Goal: Task Accomplishment & Management: Manage account settings

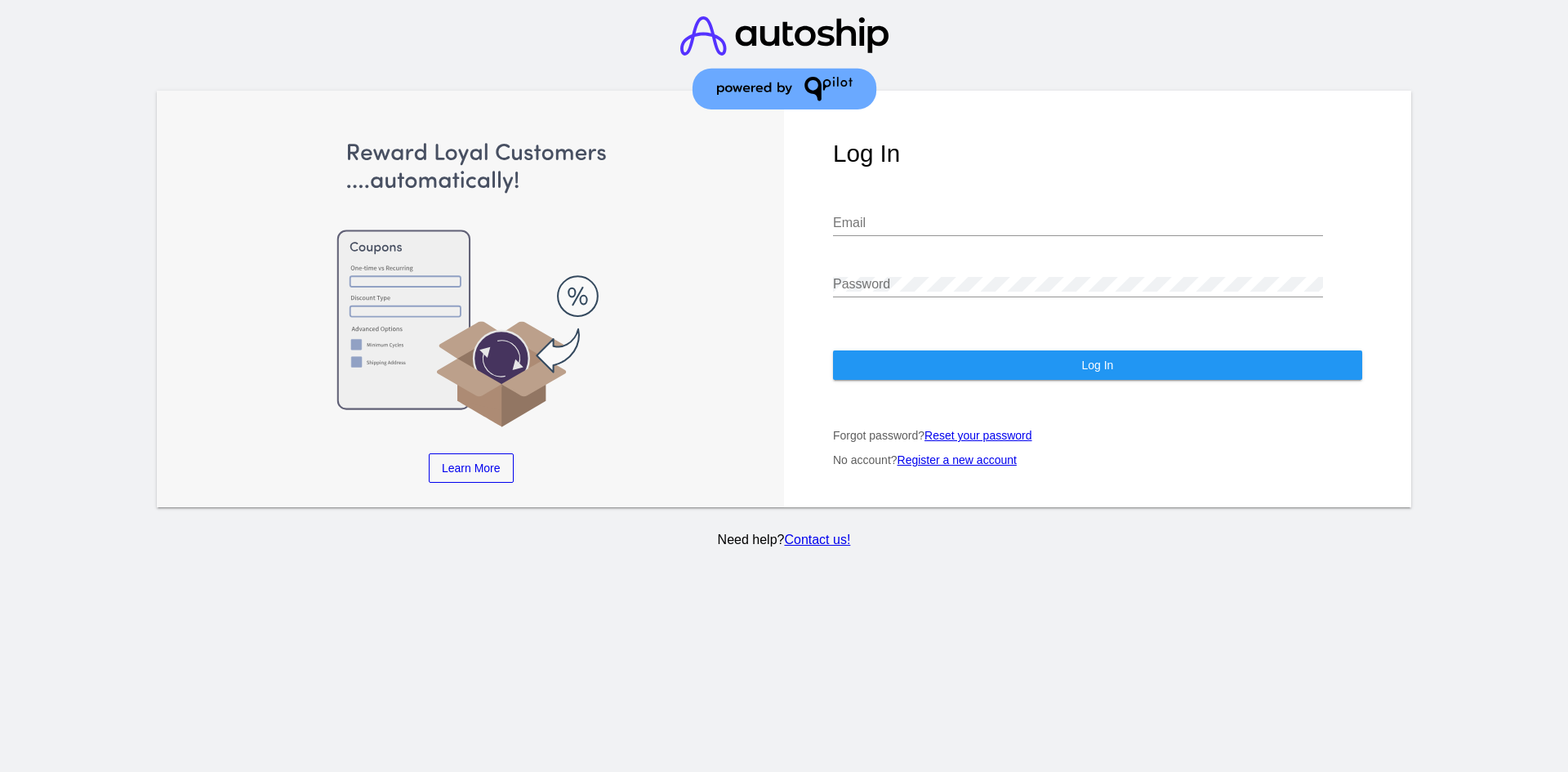
click at [863, 231] on div "Email" at bounding box center [1078, 218] width 490 height 37
click at [863, 229] on input "Email" at bounding box center [1078, 223] width 490 height 15
paste input "[PERSON_NAME][EMAIL_ADDRESS][DOMAIN_NAME]"
type input "[PERSON_NAME][EMAIL_ADDRESS][DOMAIN_NAME]"
click at [849, 275] on div "Password" at bounding box center [1078, 279] width 490 height 37
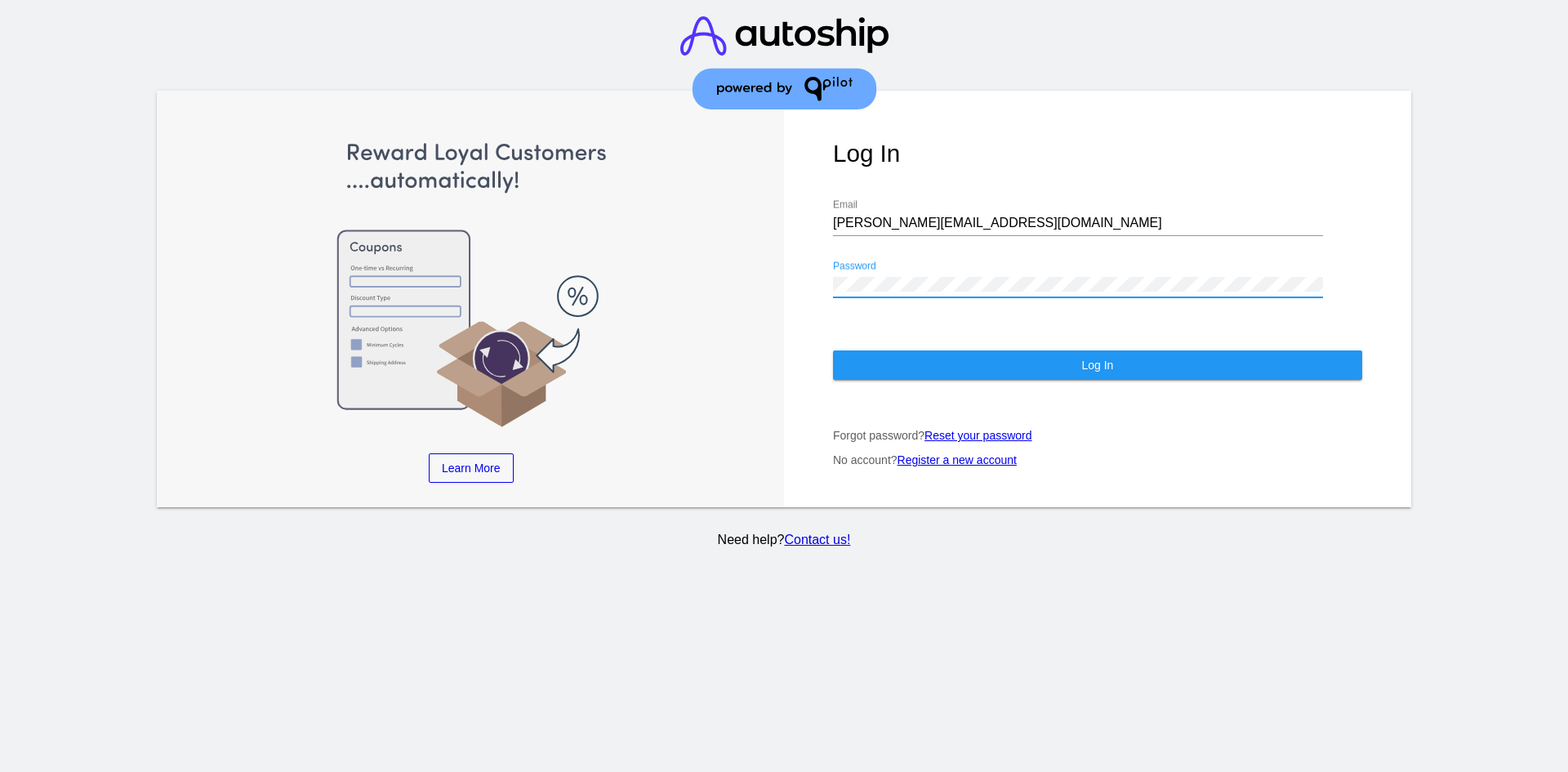
click at [884, 354] on button "Log In" at bounding box center [1097, 365] width 529 height 30
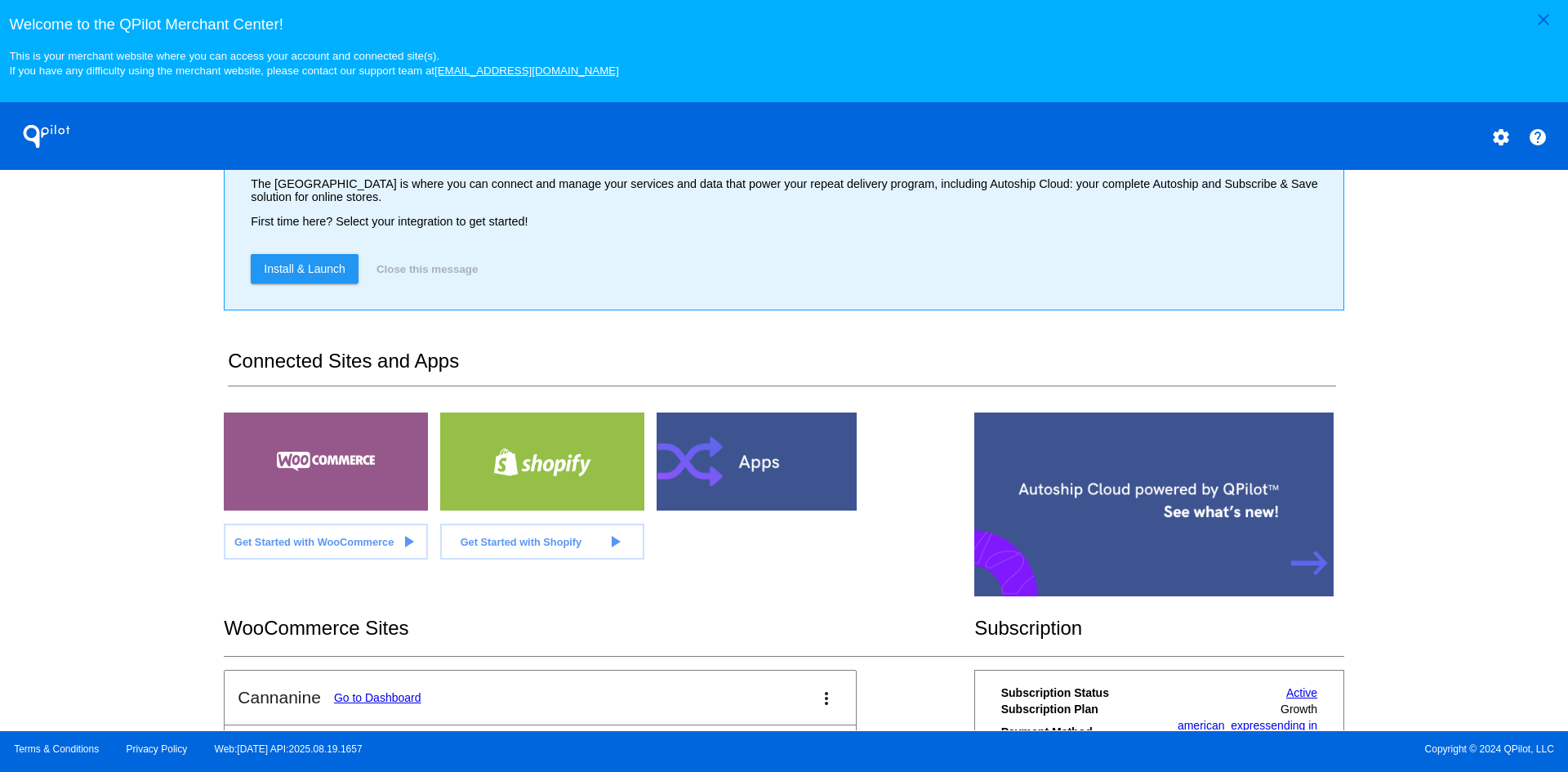
scroll to position [245, 0]
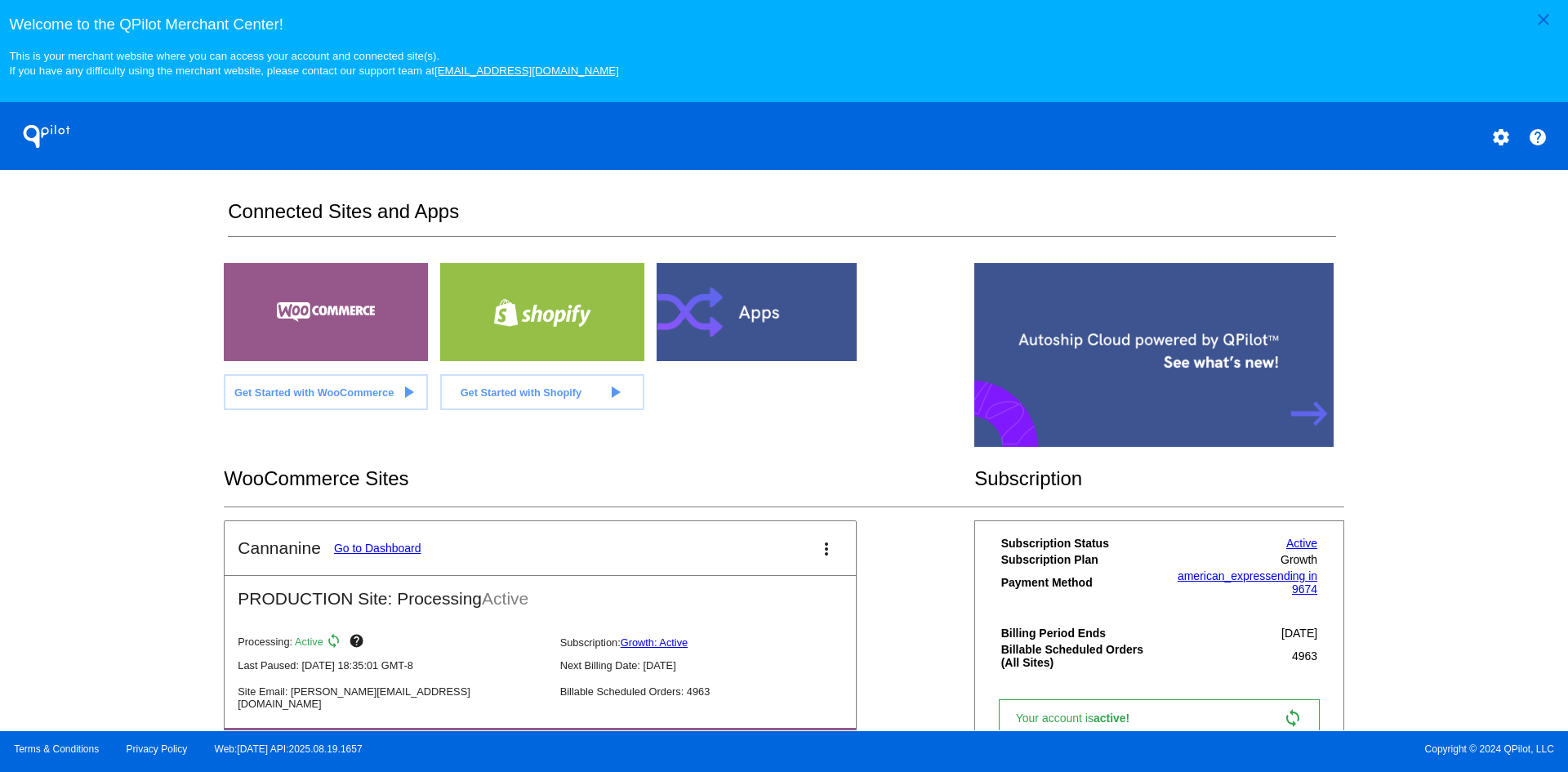
click at [389, 554] on link "Go to Dashboard" at bounding box center [378, 547] width 88 height 13
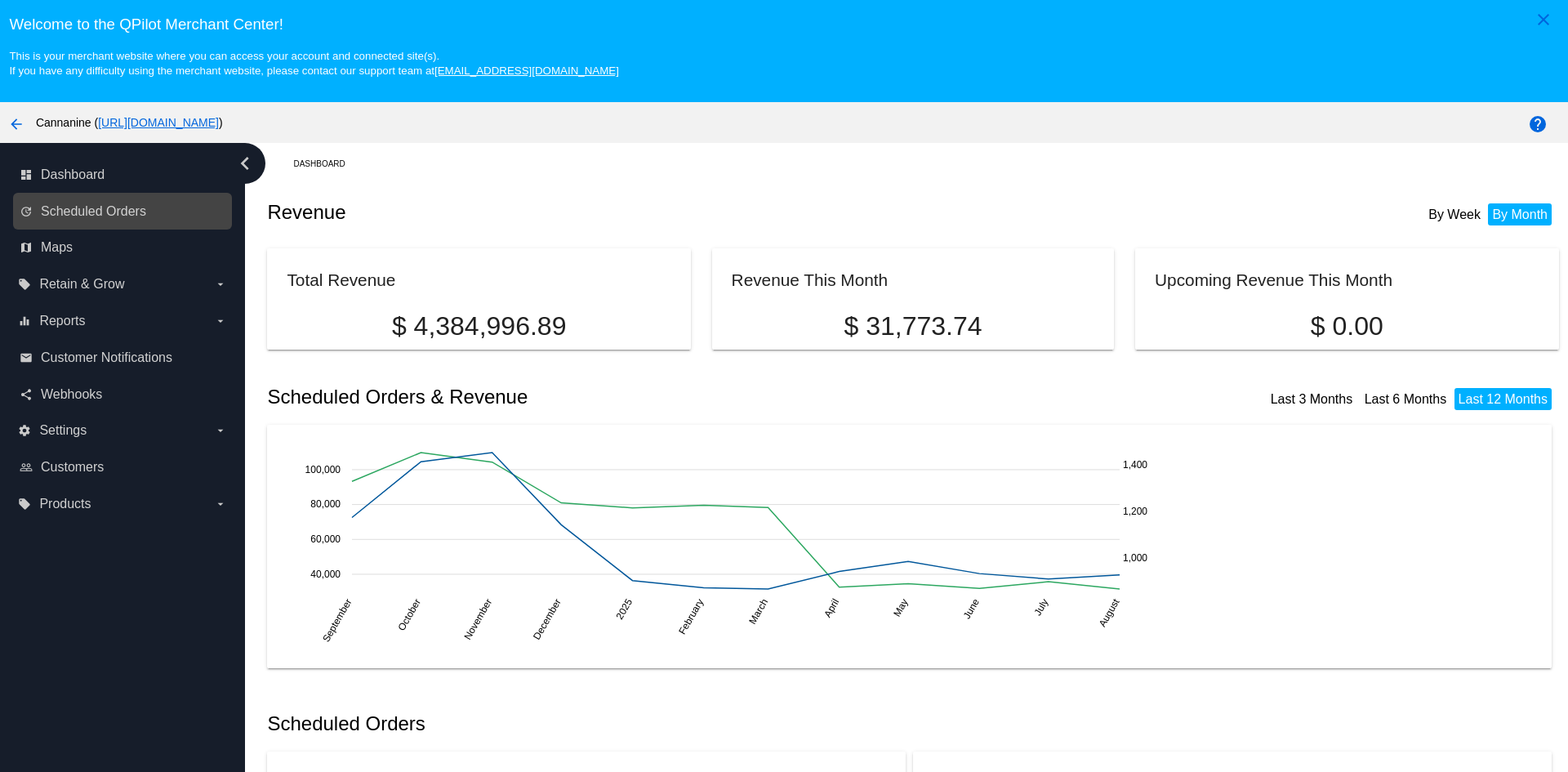
click at [139, 201] on link "update Scheduled Orders" at bounding box center [123, 211] width 207 height 26
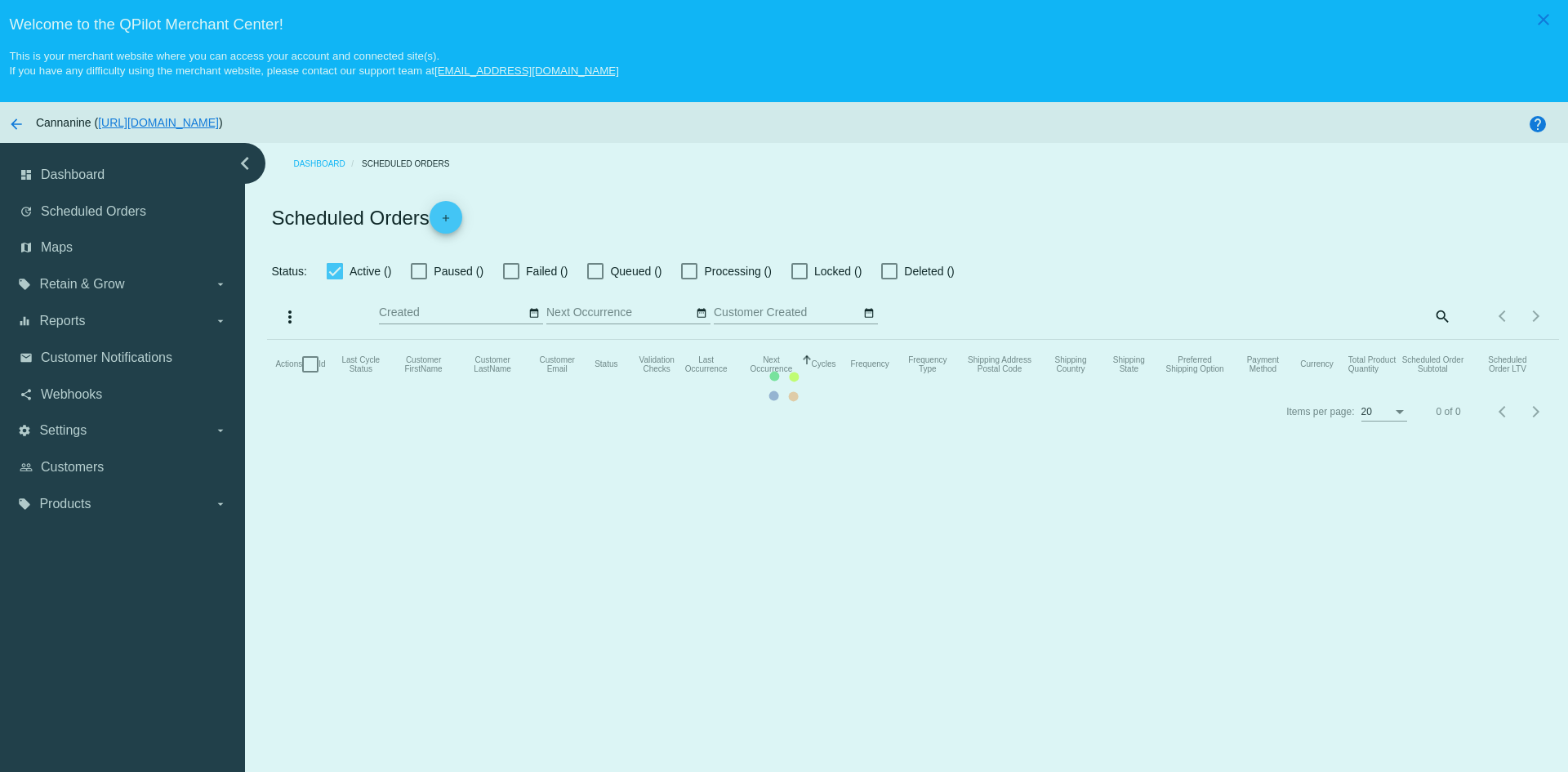
click at [1432, 340] on mat-table "Actions Id Last Cycle Status Customer FirstName Customer LastName Customer Emai…" at bounding box center [912, 364] width 1291 height 49
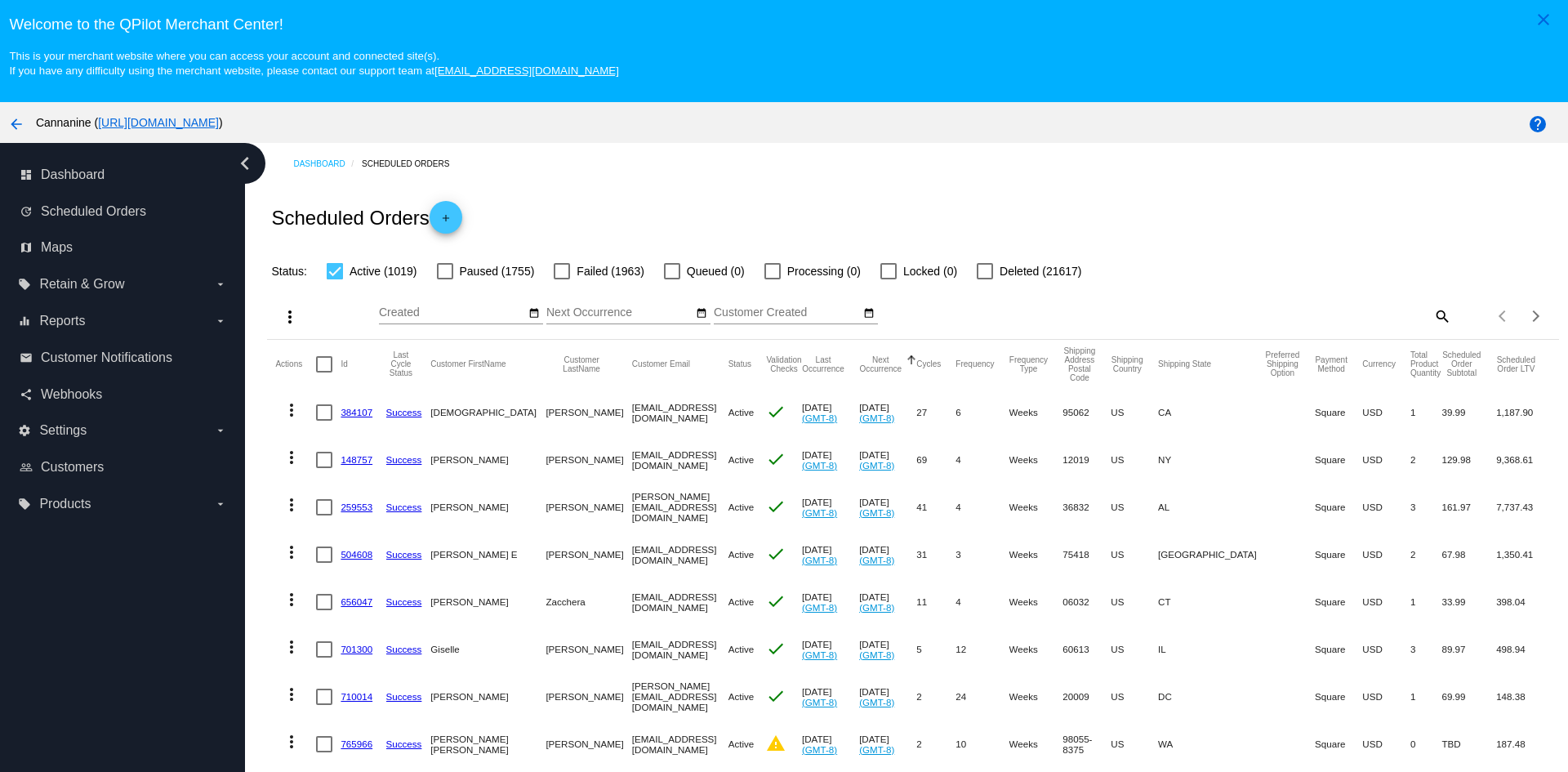
click at [1432, 317] on mat-icon "search" at bounding box center [1442, 315] width 19 height 25
click at [1350, 311] on input "Search" at bounding box center [1290, 312] width 322 height 13
paste input "[EMAIL_ADDRESS][DOMAIN_NAME]"
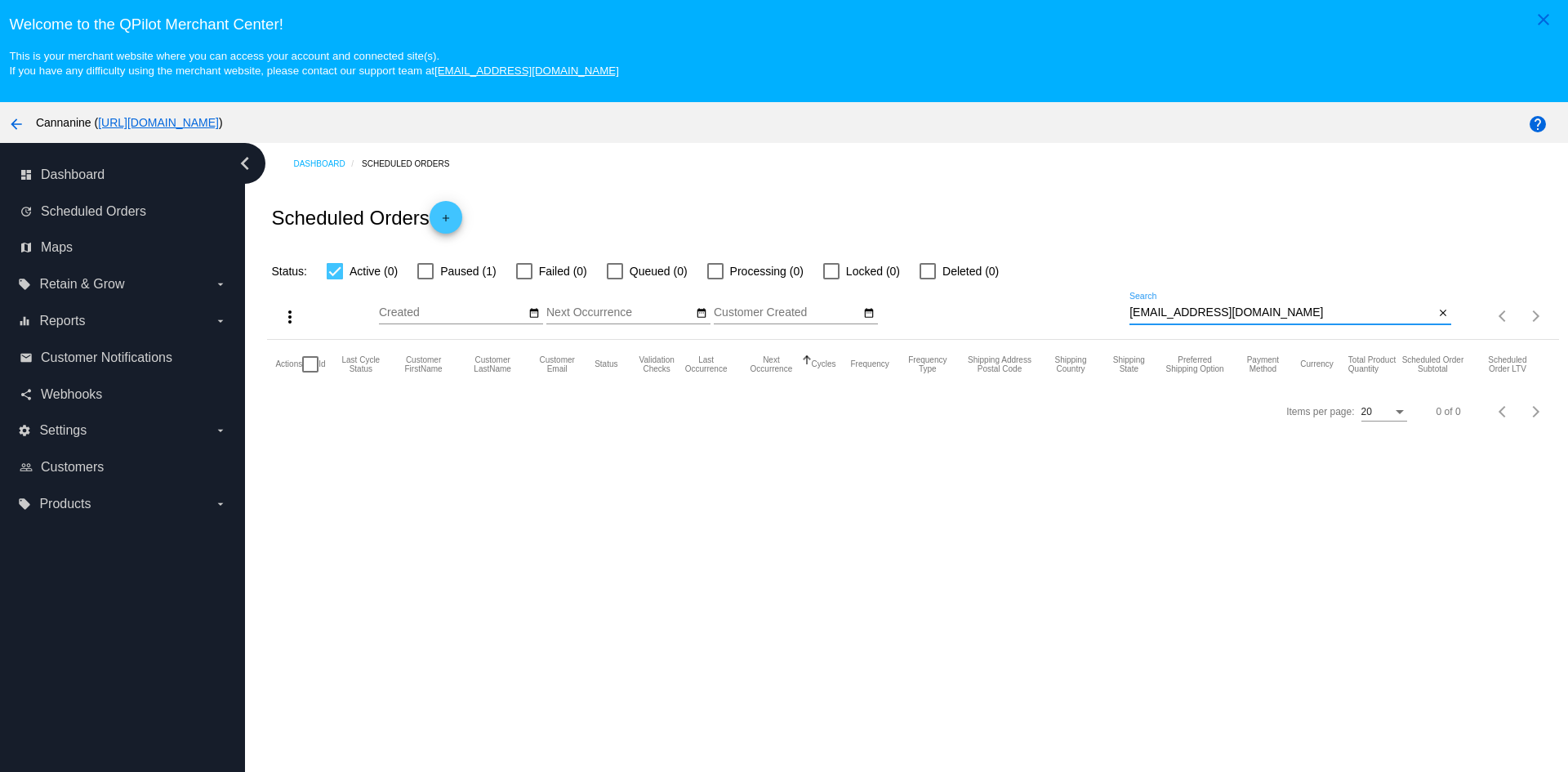
click at [1223, 309] on input "[EMAIL_ADDRESS][DOMAIN_NAME]" at bounding box center [1281, 312] width 304 height 13
paste input "1004271"
click at [1201, 317] on input "1004271" at bounding box center [1281, 312] width 304 height 13
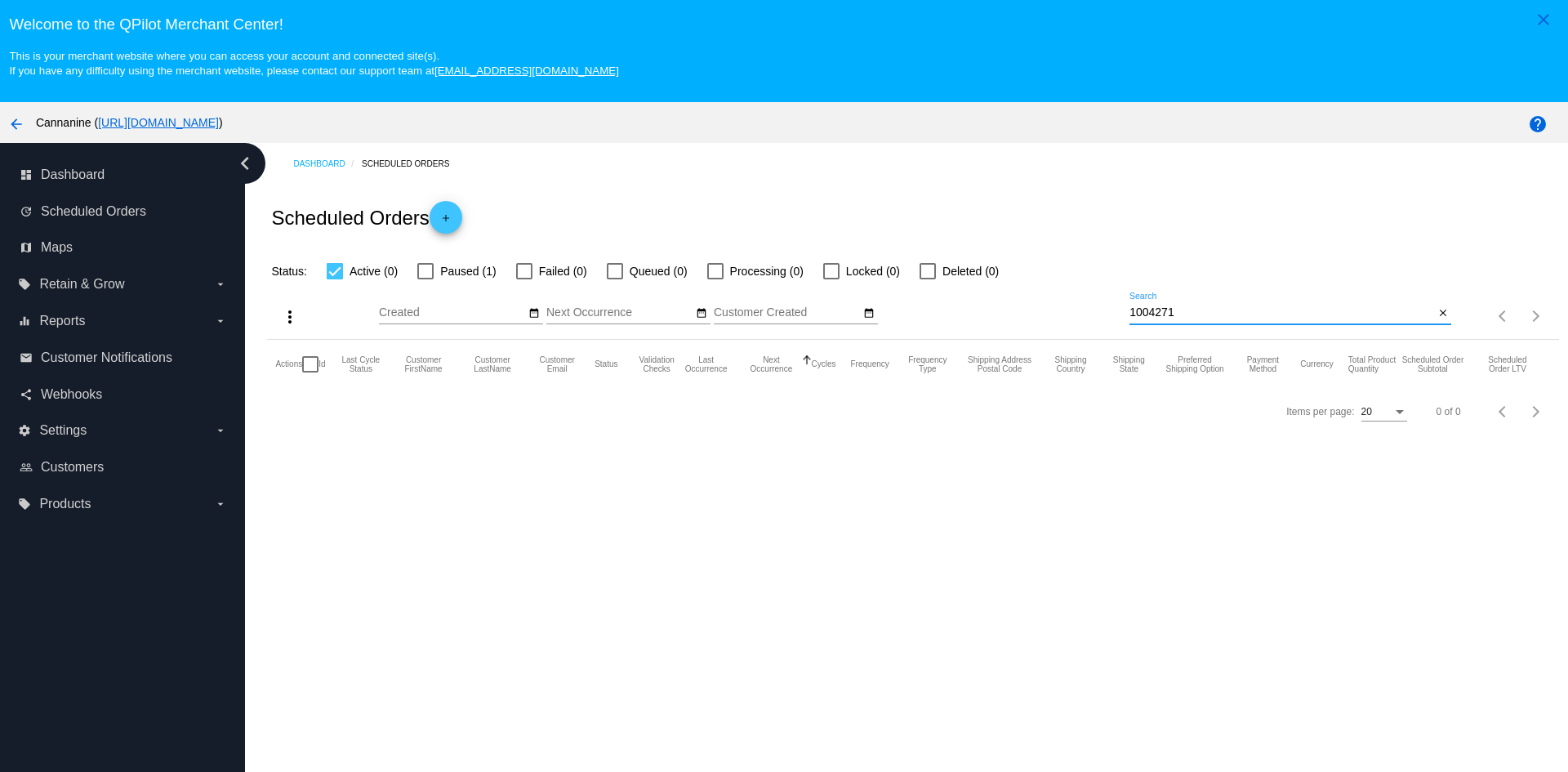
click at [1201, 317] on input "1004271" at bounding box center [1281, 312] width 304 height 13
paste input "[EMAIL_ADDRESS][DOMAIN_NAME]"
click at [1266, 313] on input "[EMAIL_ADDRESS][DOMAIN_NAME]" at bounding box center [1281, 312] width 304 height 13
type input "[EMAIL_ADDRESS][DOMAIN_NAME]"
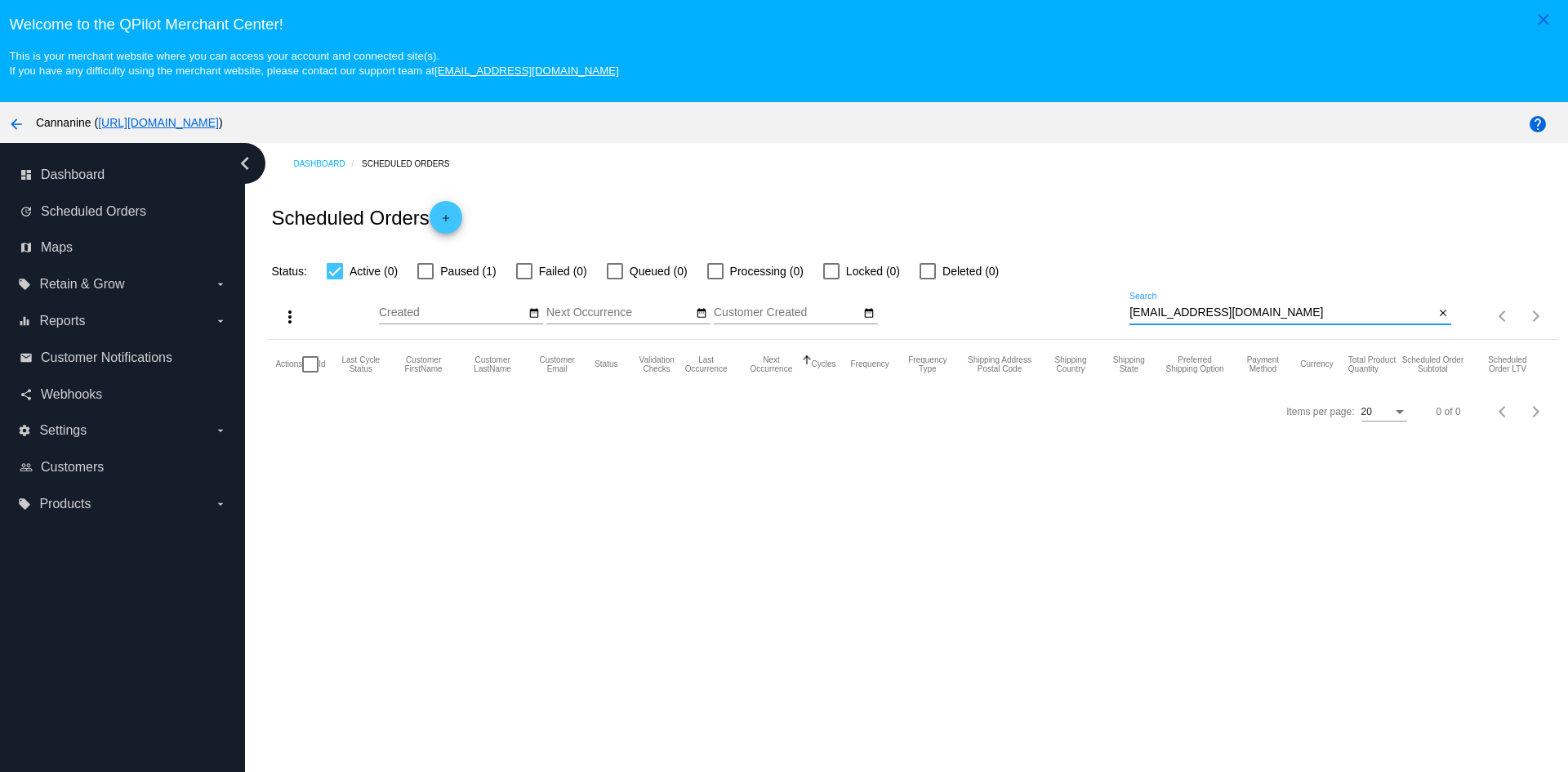
drag, startPoint x: 429, startPoint y: 273, endPoint x: 447, endPoint y: 275, distance: 18.1
click at [430, 273] on div at bounding box center [426, 271] width 17 height 17
click at [426, 279] on input "Paused (1)" at bounding box center [425, 279] width 1 height 1
checkbox input "true"
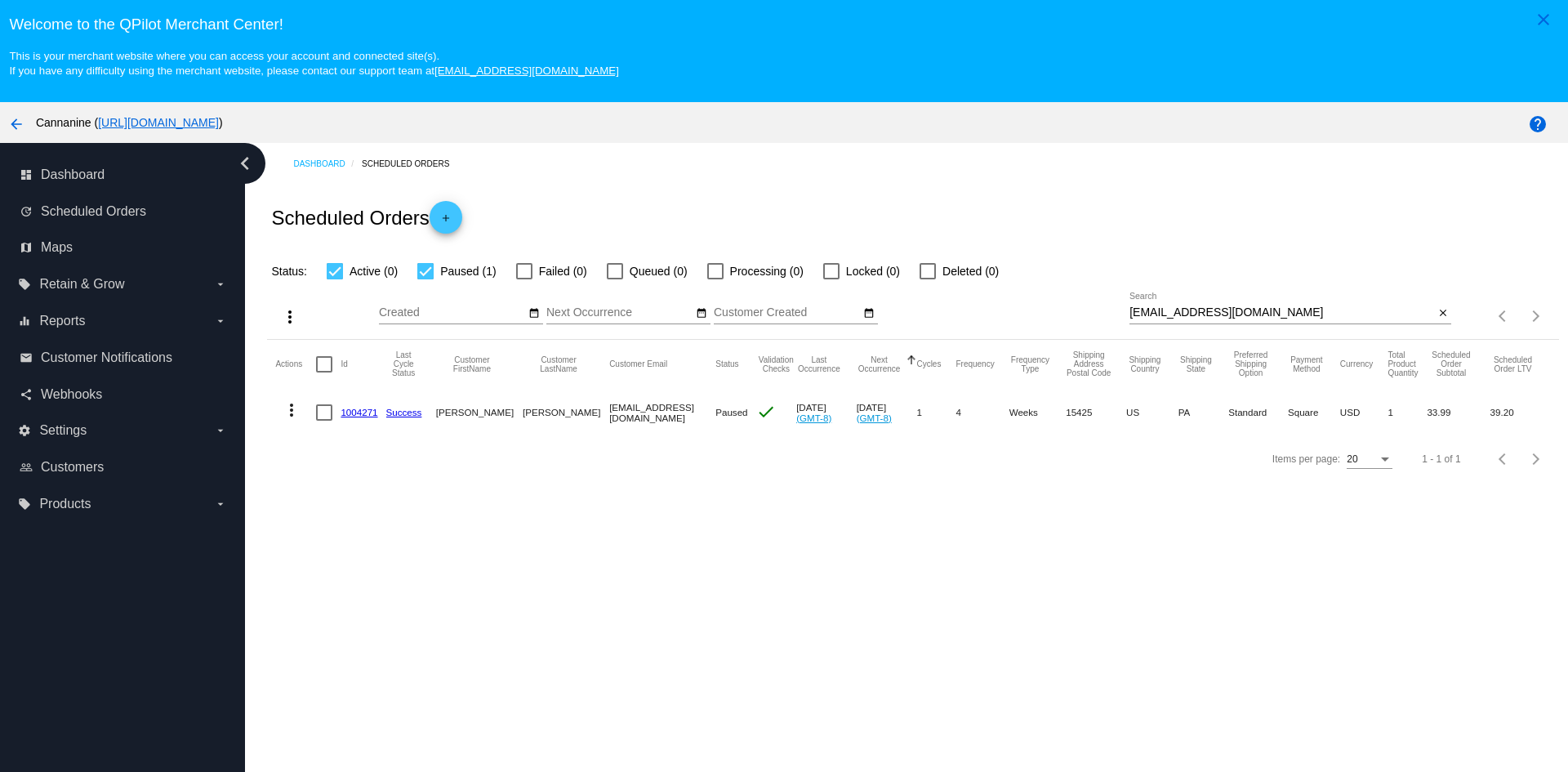
click at [292, 405] on mat-icon "more_vert" at bounding box center [291, 410] width 19 height 19
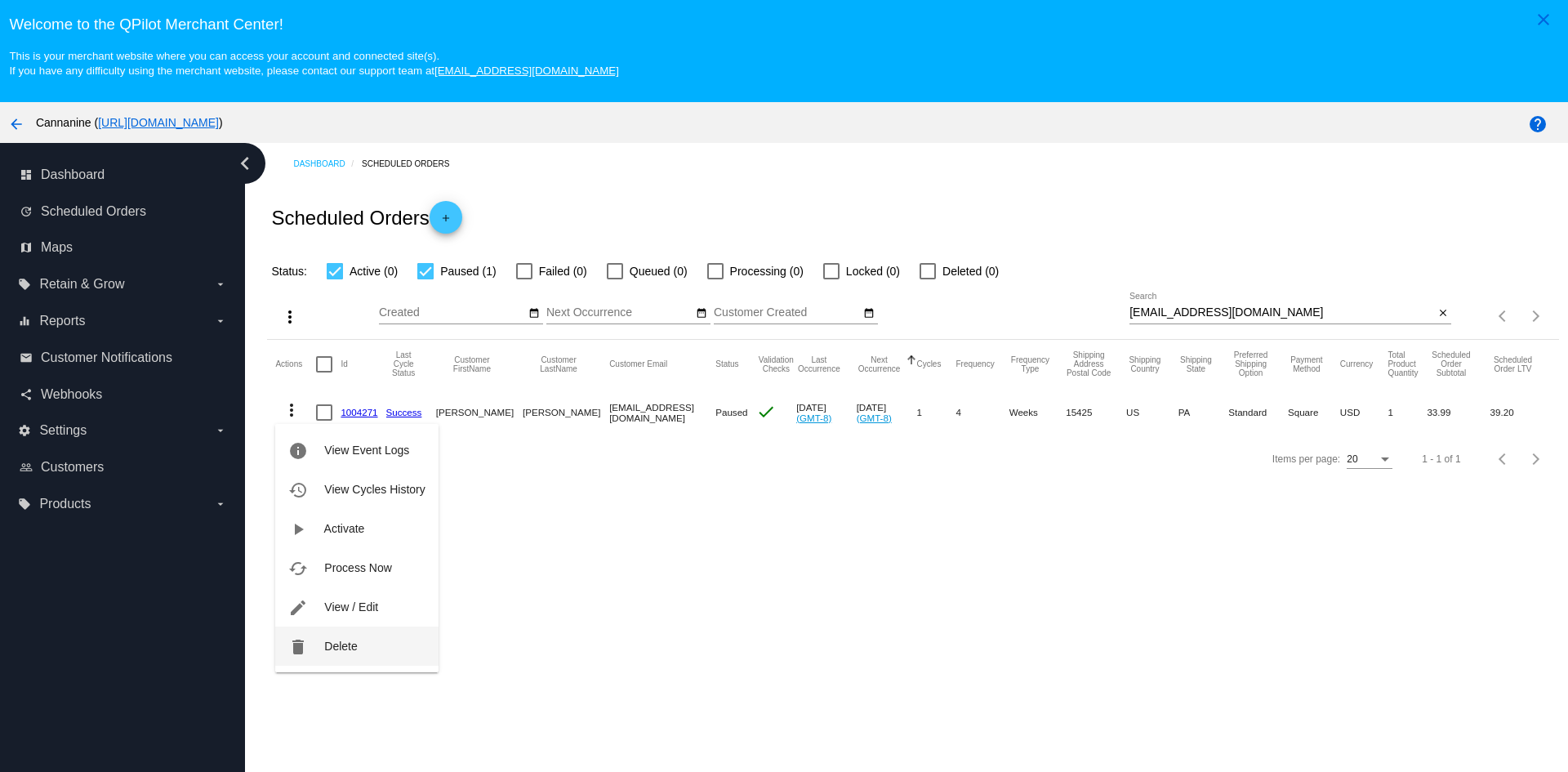
click at [365, 641] on button "delete Delete" at bounding box center [356, 646] width 162 height 39
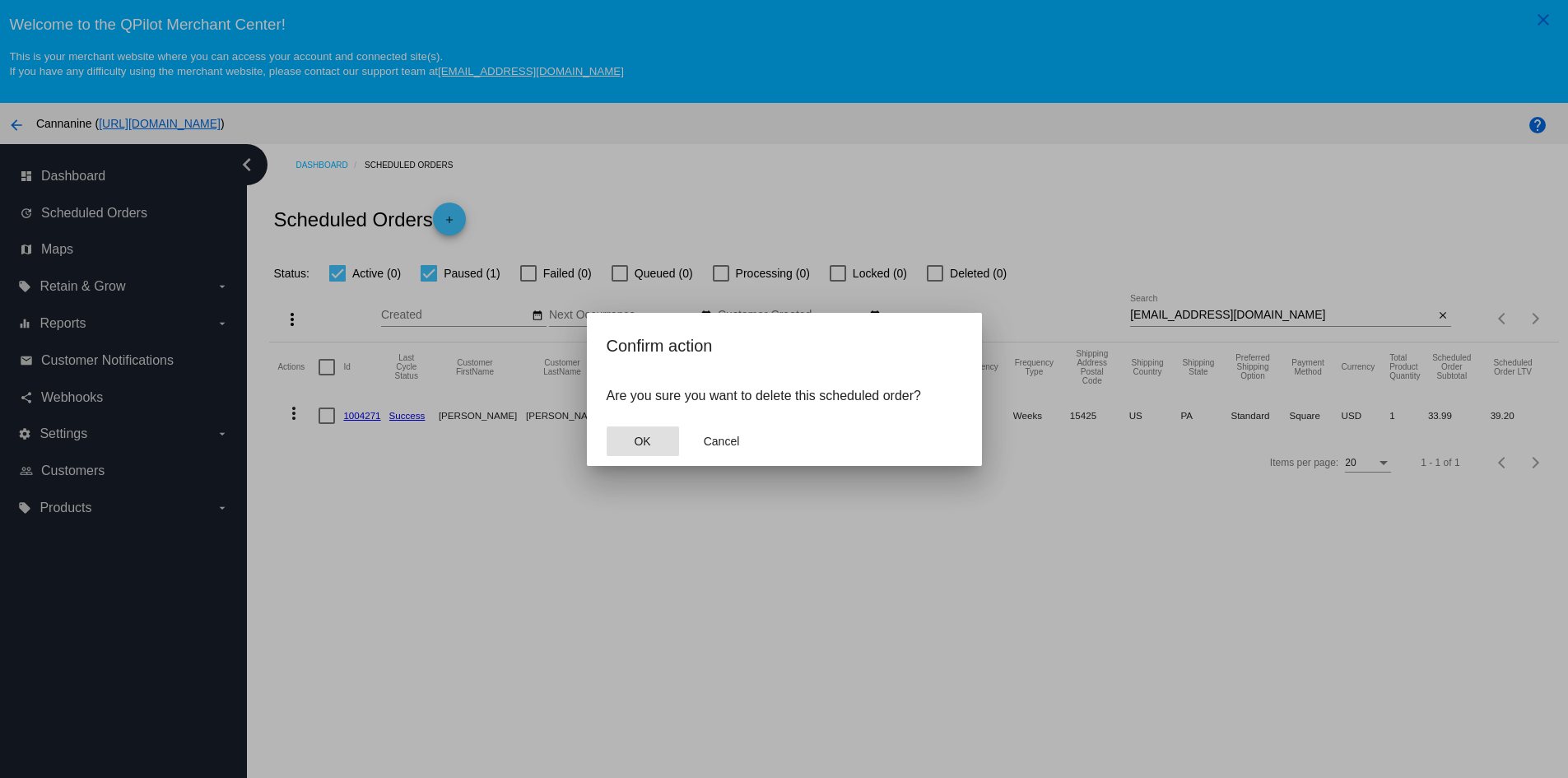
click at [638, 446] on span "OK" at bounding box center [642, 440] width 17 height 13
